Goal: Information Seeking & Learning: Understand process/instructions

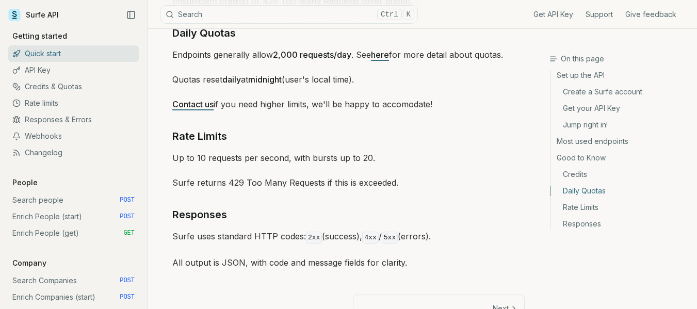
scroll to position [1589, 0]
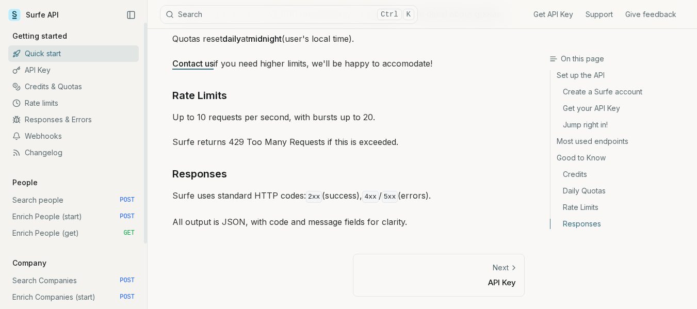
click at [44, 199] on link "Search people POST" at bounding box center [73, 200] width 131 height 17
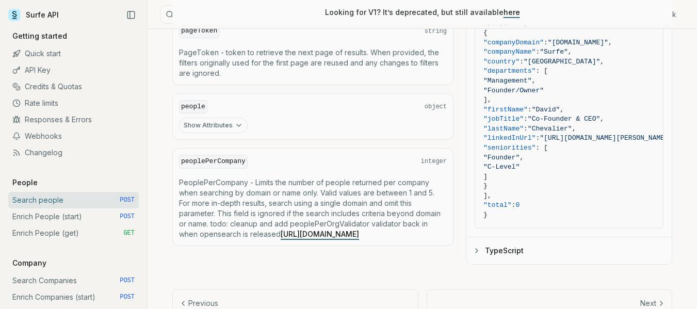
scroll to position [652, 0]
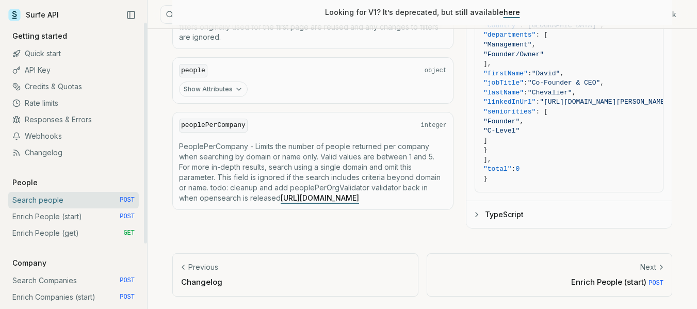
click at [83, 216] on link "Enrich People (start) POST" at bounding box center [73, 216] width 131 height 17
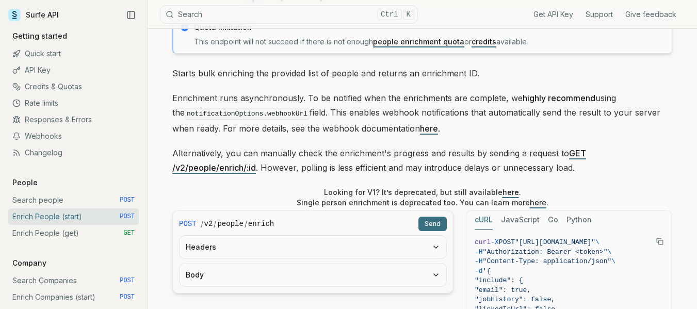
scroll to position [103, 0]
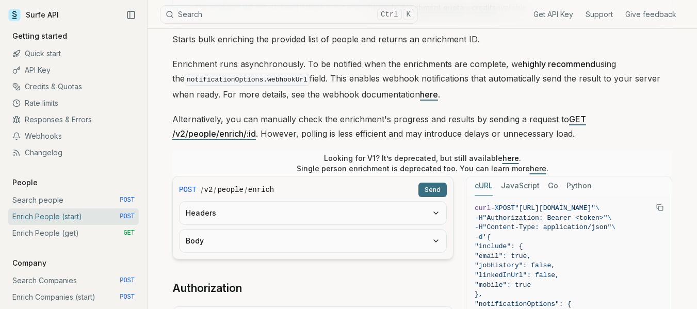
click at [569, 187] on button "Python" at bounding box center [579, 185] width 25 height 19
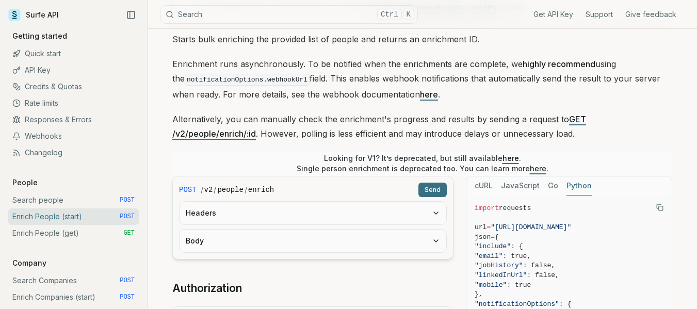
click at [570, 184] on button "Python" at bounding box center [579, 185] width 25 height 19
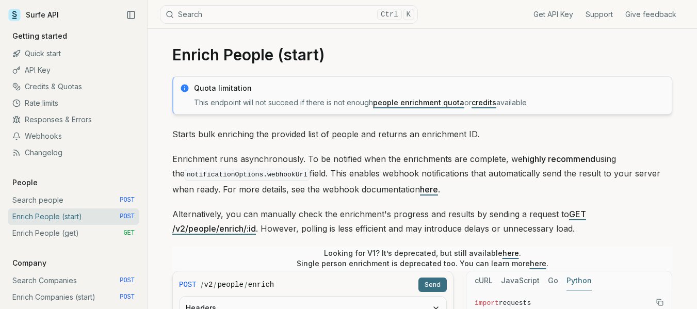
scroll to position [0, 0]
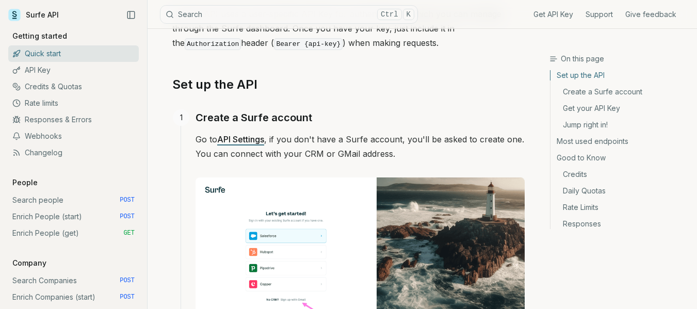
scroll to position [155, 0]
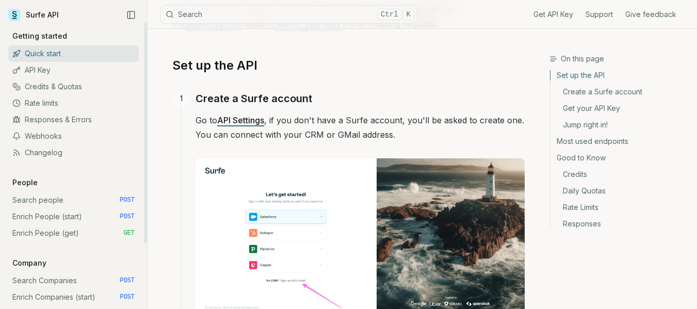
click at [75, 214] on link "Enrich People (start) POST" at bounding box center [73, 216] width 131 height 17
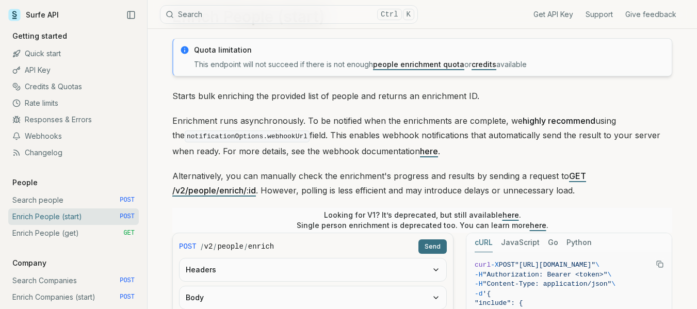
scroll to position [206, 0]
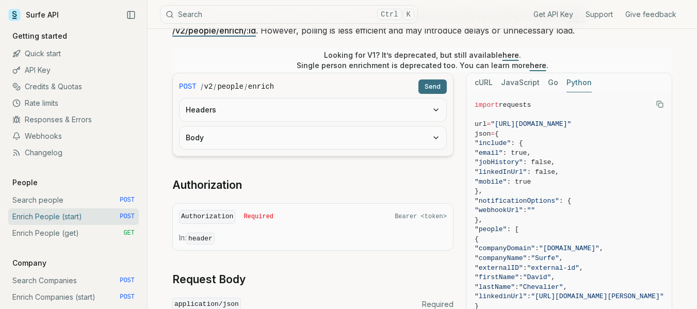
click at [578, 80] on button "Python" at bounding box center [579, 82] width 25 height 19
click at [572, 80] on button "Python" at bounding box center [579, 82] width 25 height 19
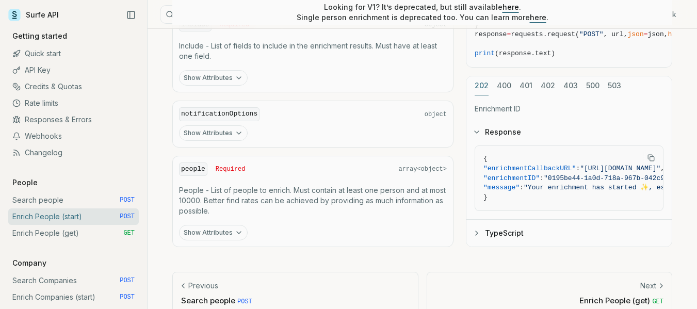
scroll to position [560, 0]
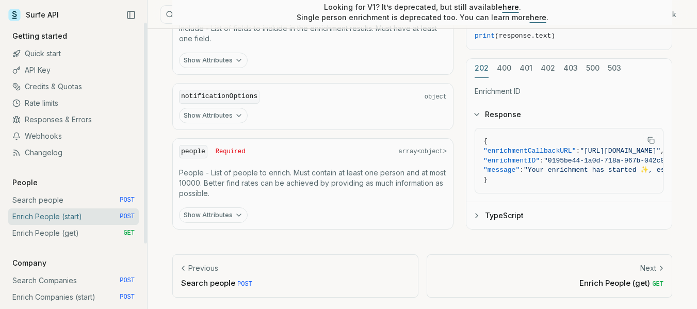
click at [62, 85] on link "Credits & Quotas" at bounding box center [73, 86] width 131 height 17
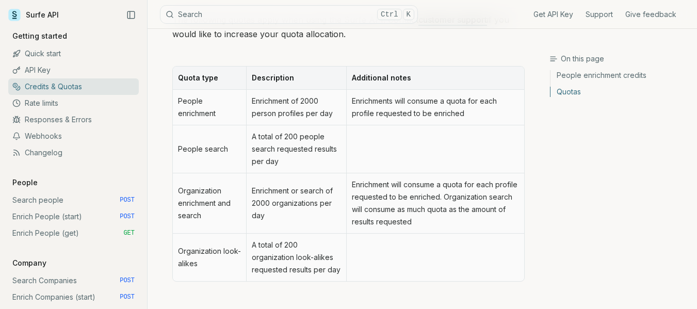
scroll to position [631, 0]
